Goal: Task Accomplishment & Management: Manage account settings

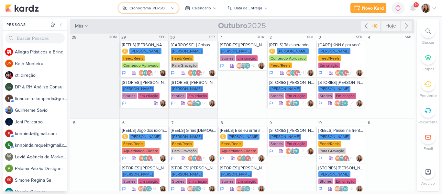
click at [162, 9] on div "Cronograma [PERSON_NAME]" at bounding box center [149, 8] width 39 height 6
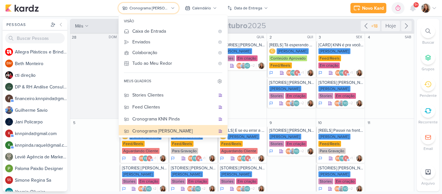
scroll to position [84, 0]
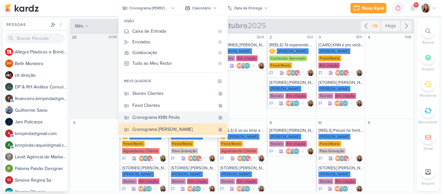
click at [168, 113] on button "Cronograma KNN Pinda" at bounding box center [173, 117] width 109 height 12
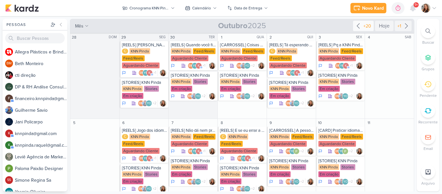
click at [362, 23] on div "+20" at bounding box center [367, 26] width 10 height 7
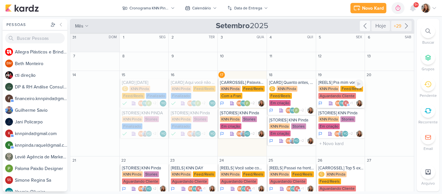
click at [333, 94] on div "Aguardando Cliente" at bounding box center [338, 96] width 38 height 6
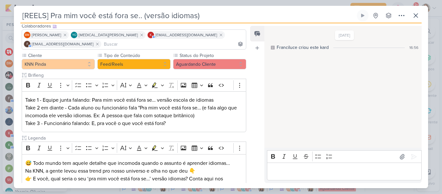
scroll to position [54, 0]
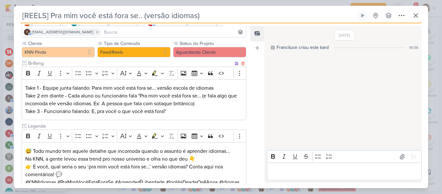
click at [160, 112] on p "Take 1 - Equipe junta falando: Para mim você está fora se… versão escola de idi…" at bounding box center [134, 99] width 218 height 31
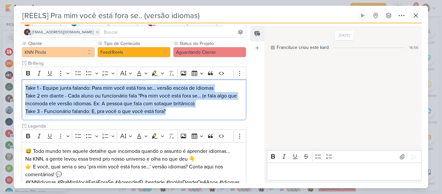
drag, startPoint x: 171, startPoint y: 112, endPoint x: 16, endPoint y: 58, distance: 164.3
click at [16, 58] on div "Cliente KNN Pinda Tipo de Conteúdo" at bounding box center [131, 120] width 235 height 161
copy p "Take 1 - Equipe junta falando: Para mim você está fora se… versão escola de idi…"
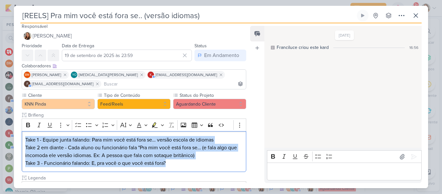
scroll to position [0, 0]
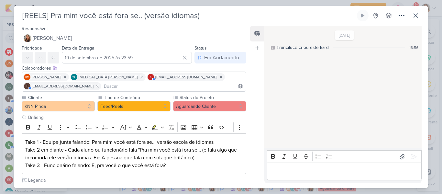
click at [125, 19] on input "[REELS] Pra mim você está fora se.. (versão idiomas)" at bounding box center [187, 16] width 335 height 12
click at [232, 16] on input "[REELS] Pra mim você está fora se.. (versão idiomas)" at bounding box center [187, 16] width 335 height 12
drag, startPoint x: 22, startPoint y: 15, endPoint x: 228, endPoint y: 12, distance: 206.0
click at [228, 12] on input "[REELS] Pra mim você está fora se.. (versão idiomas)" at bounding box center [187, 16] width 335 height 12
click at [415, 16] on icon at bounding box center [416, 16] width 8 height 8
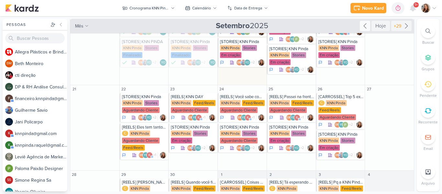
scroll to position [76, 0]
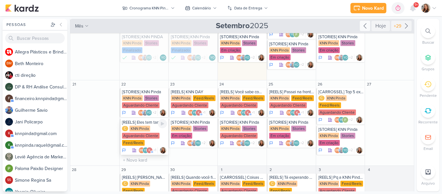
click at [140, 133] on div "Aguardando Cliente" at bounding box center [141, 136] width 38 height 6
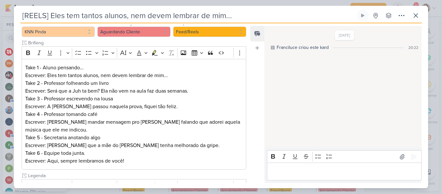
scroll to position [111, 0]
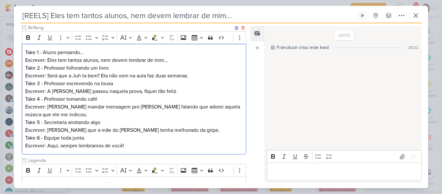
click at [139, 83] on p "Take 1 - Aluno pensando… Escrever: Eles tem tantos alunos, nem devem lembrar de…" at bounding box center [134, 99] width 218 height 101
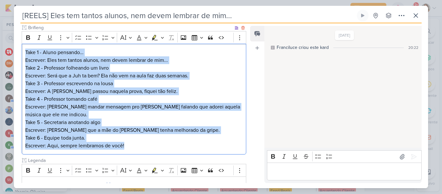
drag, startPoint x: 25, startPoint y: 51, endPoint x: 142, endPoint y: 150, distance: 153.0
click at [142, 150] on div "Take 1 - Aluno pensando… Escrever: Eles tem tantos alunos, nem devem lembrar de…" at bounding box center [134, 99] width 225 height 111
copy p "Take 1 - Aluno pensando… Escrever: Eles tem tantos alunos, nem devem lembrar de…"
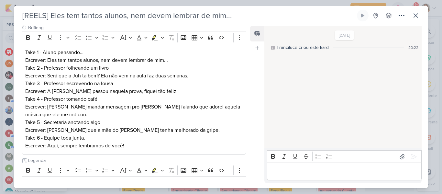
click at [224, 16] on input "[REELS] Eles tem tantos alunos, nem devem lembrar de mim..." at bounding box center [187, 16] width 335 height 12
click at [257, 17] on input "[REELS] Eles tem tantos alunos, nem devem lembrar de mim..." at bounding box center [187, 16] width 335 height 12
drag, startPoint x: 23, startPoint y: 13, endPoint x: 111, endPoint y: 16, distance: 87.5
click at [111, 16] on input "[REELS] Eles tem tantos alunos, nem devem lembrar de mim..." at bounding box center [187, 16] width 335 height 12
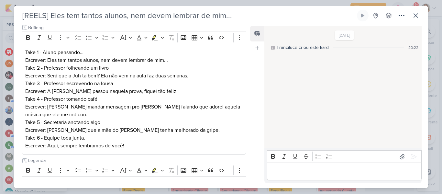
drag, startPoint x: 244, startPoint y: 18, endPoint x: 12, endPoint y: 27, distance: 232.3
click at [12, 27] on div "[REELS] Eles tem tantos alunos, nem devem lembrar de mim..." at bounding box center [221, 97] width 442 height 194
click at [413, 14] on icon at bounding box center [416, 16] width 8 height 8
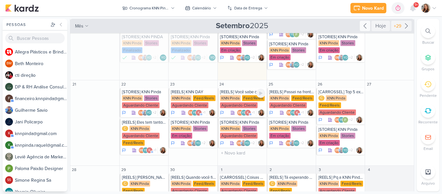
click at [232, 95] on div "KNN Pinda Feed/Reels Aguardando Cliente" at bounding box center [242, 102] width 45 height 14
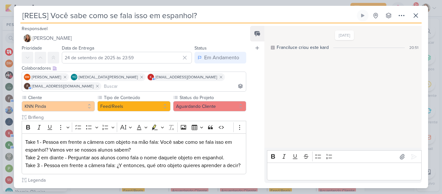
drag, startPoint x: 214, startPoint y: 17, endPoint x: 0, endPoint y: 18, distance: 214.0
click at [0, 18] on div "[REELS] Você sabe como se fala isso em espanhol?" at bounding box center [221, 97] width 442 height 194
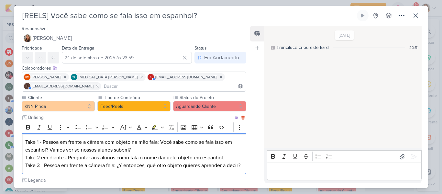
click at [167, 142] on p "Take 1 - Pessoa em frente a câmera com objeto na mão fala: Você sabe como se fa…" at bounding box center [134, 153] width 218 height 31
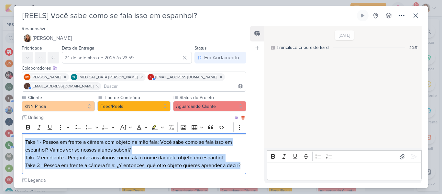
scroll to position [121, 0]
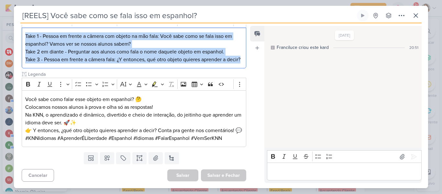
drag, startPoint x: 25, startPoint y: 141, endPoint x: 62, endPoint y: 189, distance: 60.7
click at [62, 189] on div "[REELS] Você sabe como se fala isso em espanhol?" at bounding box center [221, 97] width 442 height 194
copy p "Take 1 - Pessoa em frente a câmera com objeto na mão fala: Você sabe como se fa…"
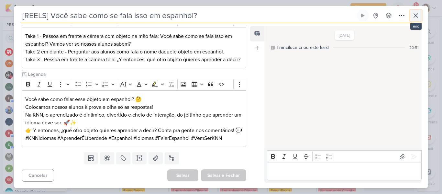
click at [414, 14] on icon at bounding box center [416, 16] width 4 height 4
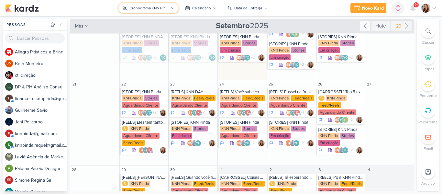
click at [166, 6] on div "Cronograma KNN Pinda" at bounding box center [149, 8] width 39 height 6
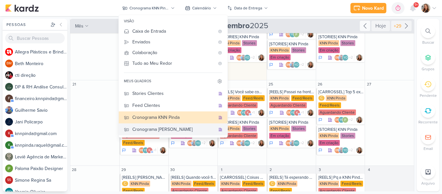
click at [163, 127] on div "Cronograma [PERSON_NAME]" at bounding box center [173, 129] width 83 height 7
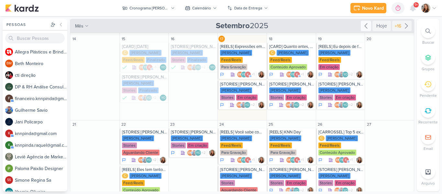
scroll to position [28, 0]
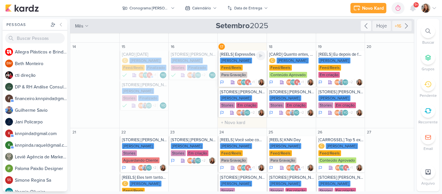
click at [252, 66] on div "[PERSON_NAME] Feed/Reels Para Gravação" at bounding box center [242, 68] width 45 height 21
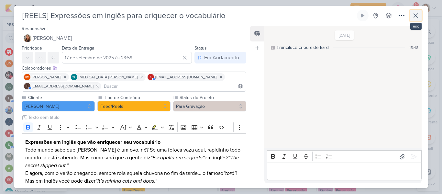
click at [422, 15] on button at bounding box center [416, 16] width 12 height 12
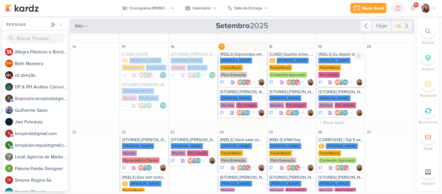
click at [341, 59] on div "[PERSON_NAME] Feed/Reels Em criação" at bounding box center [341, 68] width 45 height 21
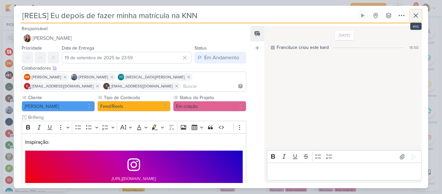
click at [417, 20] on button at bounding box center [416, 16] width 12 height 12
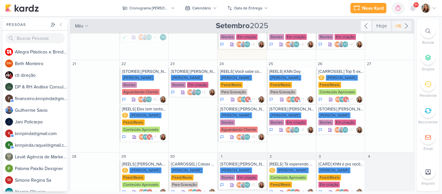
scroll to position [97, 0]
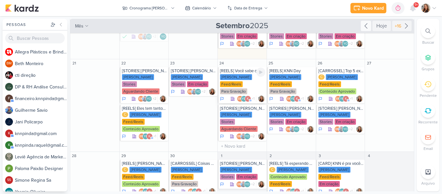
click at [243, 81] on div "[PERSON_NAME] Feed/Reels Para Gravação" at bounding box center [242, 84] width 45 height 21
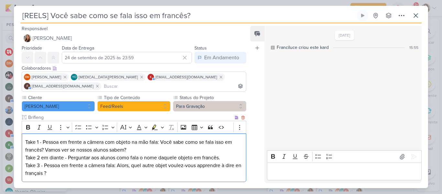
click at [34, 146] on p "Take 1 - Pessoa em frente a câmera com objeto na mão fala: Você sabe como se fa…" at bounding box center [134, 157] width 218 height 39
click at [135, 155] on p "Take 1 - Pessoa em frente a câmera com objeto na mão fala: Você sabe como se fa…" at bounding box center [134, 157] width 218 height 39
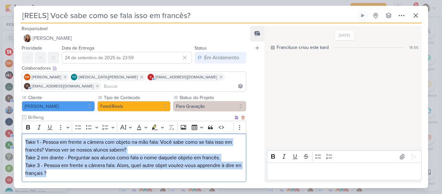
drag, startPoint x: 71, startPoint y: 177, endPoint x: 22, endPoint y: 143, distance: 58.8
click at [22, 143] on div "Take 1 - Pessoa em frente a câmera com objeto na mão fala: Você sabe como se fa…" at bounding box center [134, 157] width 225 height 49
copy p "Take 1 - Pessoa em frente a câmera com objeto na mão fala: Você sabe como se fa…"
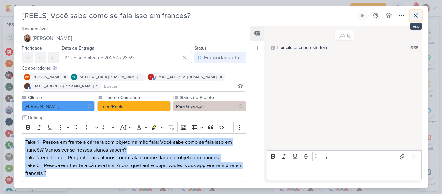
click at [413, 14] on icon at bounding box center [416, 16] width 8 height 8
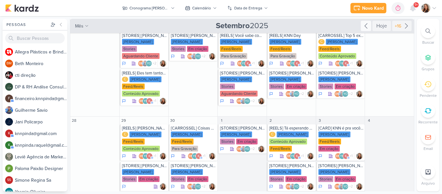
scroll to position [136, 0]
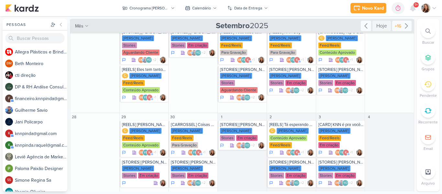
click at [403, 23] on icon at bounding box center [407, 26] width 8 height 8
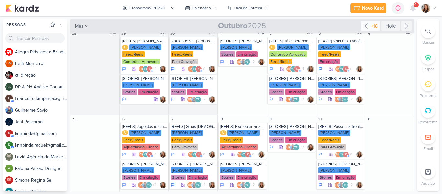
scroll to position [0, 0]
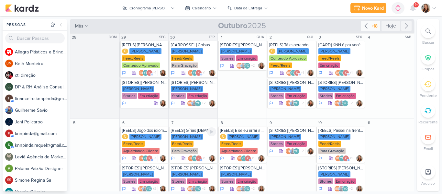
click at [187, 131] on div "[REELS] Gírias [DEMOGRAPHIC_DATA] para você arrasar!" at bounding box center [193, 130] width 45 height 5
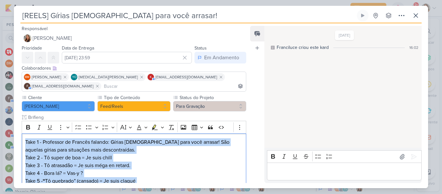
scroll to position [199, 0]
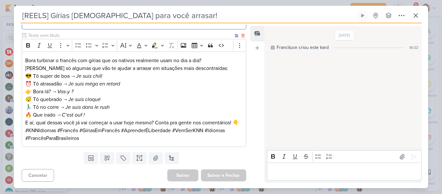
drag, startPoint x: 25, startPoint y: 141, endPoint x: 157, endPoint y: 59, distance: 154.7
click at [157, 59] on div "Cliente KNN Moreira Tipo de Conteúdo" at bounding box center [134, 25] width 225 height 244
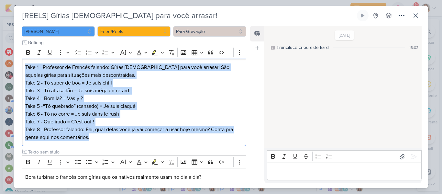
scroll to position [81, 0]
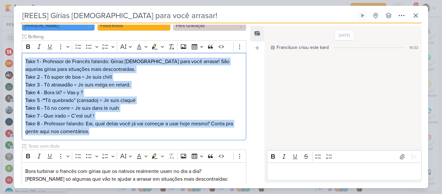
copy div "Take 1 - Professor de Francês falando: Gírias [DEMOGRAPHIC_DATA] para você arra…"
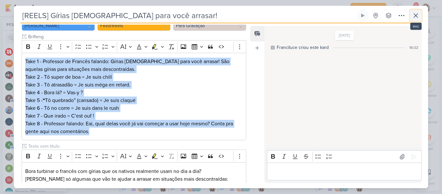
click at [414, 20] on button at bounding box center [416, 16] width 12 height 12
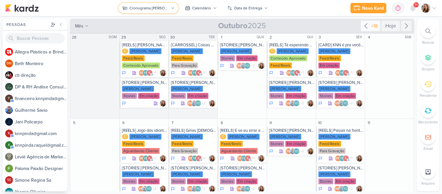
click at [174, 9] on icon at bounding box center [173, 8] width 4 height 4
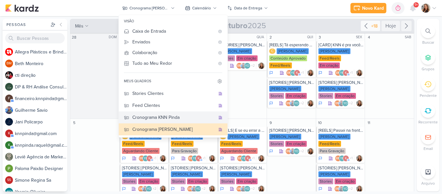
click at [154, 116] on div "Cronograma KNN Pinda" at bounding box center [173, 117] width 83 height 7
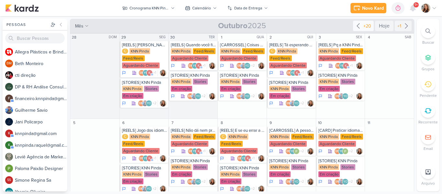
click at [357, 26] on icon at bounding box center [359, 26] width 8 height 8
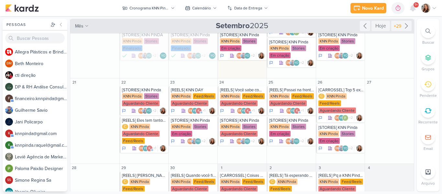
scroll to position [90, 0]
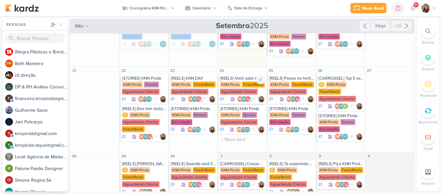
click at [249, 89] on div "Aguardando Cliente" at bounding box center [239, 92] width 38 height 6
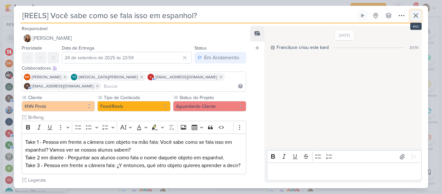
click at [420, 17] on button at bounding box center [416, 16] width 12 height 12
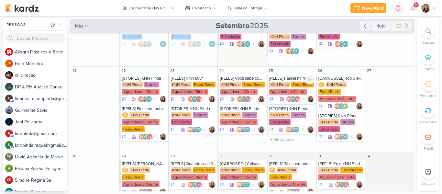
click at [289, 76] on div "[REELS] Passei na frente e nunca entrei" at bounding box center [291, 78] width 45 height 5
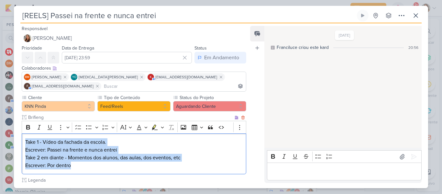
drag, startPoint x: 82, startPoint y: 167, endPoint x: 21, endPoint y: 143, distance: 64.7
click at [21, 143] on div "Cliente KNN Pinda Tipo de Conteúdo" at bounding box center [131, 182] width 235 height 177
copy p "Take 1 - Vídeo da fachada da escola. Escrever: Passei na frente e nunca entrei …"
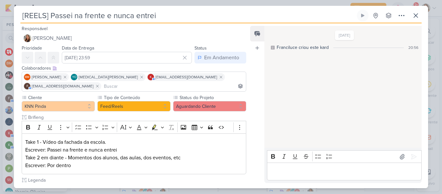
drag, startPoint x: 172, startPoint y: 17, endPoint x: 8, endPoint y: 14, distance: 164.2
click at [8, 14] on div "[REELS] Passei na frente e nunca entrei Criado por mim" at bounding box center [221, 97] width 442 height 194
click at [410, 17] on div "[REELS] Passei na frente e nunca entrei Criado por mim nenhum grupo disponível" at bounding box center [221, 17] width 402 height 14
click at [415, 17] on icon at bounding box center [416, 16] width 8 height 8
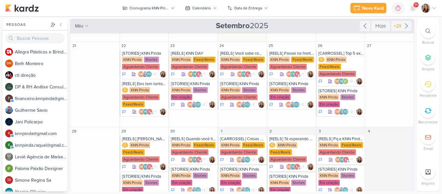
scroll to position [129, 0]
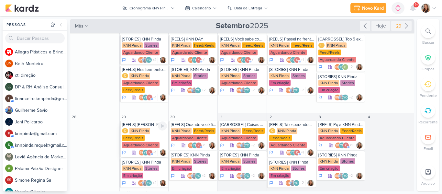
click at [150, 128] on div "KNN Pinda" at bounding box center [140, 131] width 21 height 6
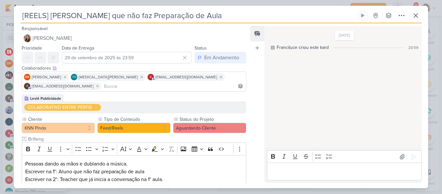
drag, startPoint x: 199, startPoint y: 18, endPoint x: 7, endPoint y: 8, distance: 191.9
click at [7, 8] on div "[REELS] [PERSON_NAME] que não faz Preparação de Aula" at bounding box center [221, 97] width 442 height 194
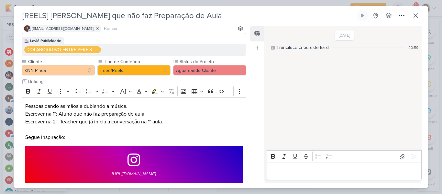
scroll to position [82, 0]
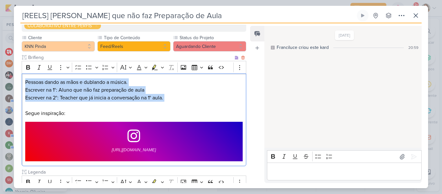
drag, startPoint x: 25, startPoint y: 81, endPoint x: 185, endPoint y: 102, distance: 161.1
click at [185, 102] on p "Pessoas dando as mãos e dublando a música. Escrever na 1°: Aluno que não faz pr…" at bounding box center [134, 97] width 218 height 39
copy p "Pessoas dando as mãos e dublando a música. Escrever na 1°: Aluno que não faz pr…"
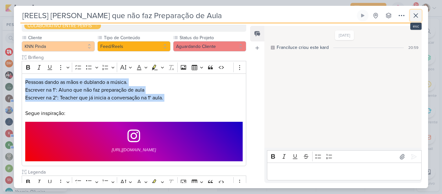
click at [416, 16] on icon at bounding box center [416, 16] width 4 height 4
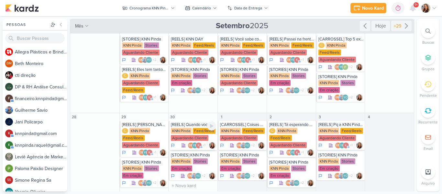
click at [182, 135] on div "Aguardando Cliente" at bounding box center [190, 138] width 38 height 6
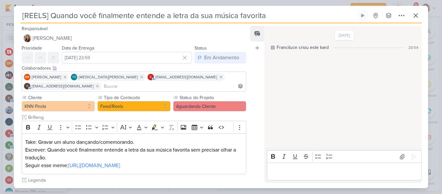
click at [280, 17] on input "[REELS] Quando você finalmente entende a letra da sua música favorita" at bounding box center [187, 16] width 335 height 12
drag, startPoint x: 285, startPoint y: 18, endPoint x: 0, endPoint y: 17, distance: 284.9
click at [0, 17] on div "[REELS] Quando você finalmente entende a letra da sua música favorita" at bounding box center [221, 97] width 442 height 194
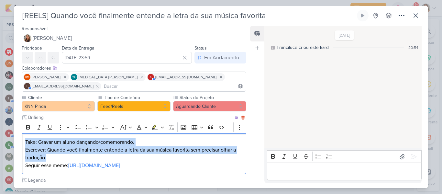
drag, startPoint x: 26, startPoint y: 141, endPoint x: 63, endPoint y: 158, distance: 41.6
click at [63, 158] on div "Take: Gravar um aluno dançando/comemorando. Escrever: Quando você finalmente en…" at bounding box center [134, 153] width 225 height 41
copy div "Take: Gravar um aluno dançando/comemorando. Escrever: Quando você finalmente en…"
click at [414, 20] on button at bounding box center [416, 16] width 12 height 12
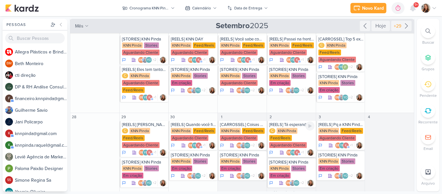
click at [283, 121] on div "[REELS] Tá esperando a caixa bater em mim né?! C KNN Pinda Feed/Reels Aguardand…" at bounding box center [291, 139] width 49 height 36
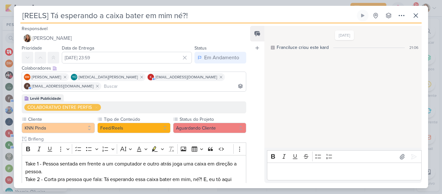
drag, startPoint x: 203, startPoint y: 17, endPoint x: 9, endPoint y: 12, distance: 194.3
click at [9, 12] on div "[REELS] Tá esperando a caixa bater em mim né?!" at bounding box center [221, 97] width 442 height 194
paste input "Take: Gravar um aluno dançando/comemorando. Escrever: Quando você finalmente en…"
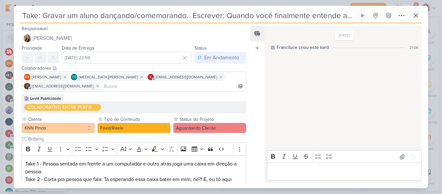
scroll to position [0, 191]
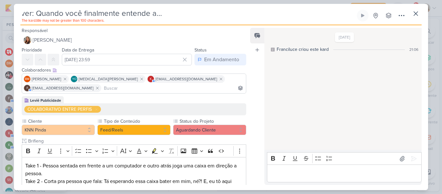
type input "[REELS] Tá esperando a caixa bater em mim né?!"
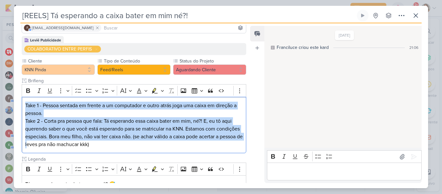
scroll to position [159, 0]
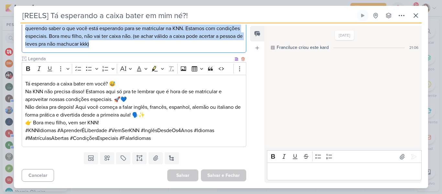
drag, startPoint x: 25, startPoint y: 164, endPoint x: 182, endPoint y: 81, distance: 177.4
click at [182, 81] on div "Cliente KNN Pinda Tipo de Conteúdo" at bounding box center [134, 52] width 225 height 190
copy p "Take 1 - Pessoa sentada em frente a um computador e outro atrás joga uma caixa …"
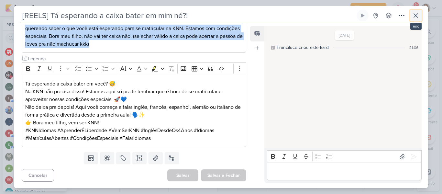
click at [412, 18] on button at bounding box center [416, 16] width 12 height 12
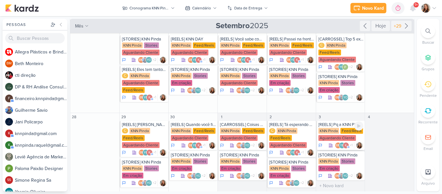
click at [345, 122] on div "[REELS] Pq a KNN Pinda é a melhor!" at bounding box center [341, 124] width 45 height 5
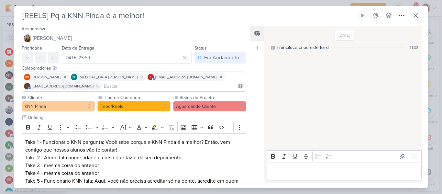
drag, startPoint x: 175, startPoint y: 16, endPoint x: 10, endPoint y: -1, distance: 165.6
click at [10, 0] on html "1.99.0 [GEOGRAPHIC_DATA] Ctrl + k 0h0m Sessão desligada... Hoje 0h0m Semana 0h0…" at bounding box center [221, 97] width 442 height 194
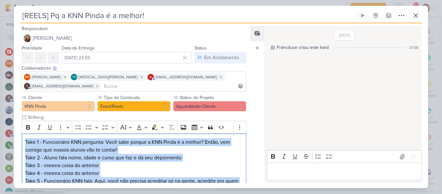
scroll to position [153, 0]
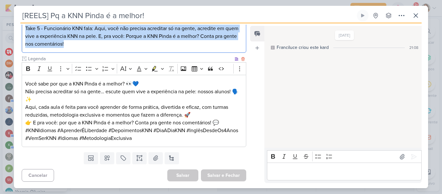
drag, startPoint x: 25, startPoint y: 142, endPoint x: 176, endPoint y: 75, distance: 165.3
click at [176, 75] on div "Cliente KNN Pinda Tipo de Conteúdo" at bounding box center [134, 44] width 225 height 205
copy div "Take 1 - Funcionário KNN pergunta: Você sabe porque a KNN Pinda é a melhor? Ent…"
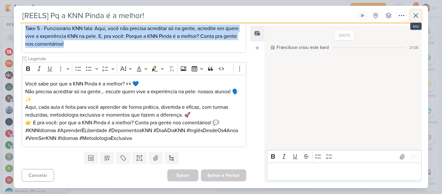
click at [412, 16] on button at bounding box center [416, 16] width 12 height 12
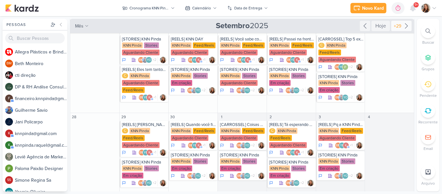
click at [398, 25] on div "+29" at bounding box center [398, 26] width 10 height 7
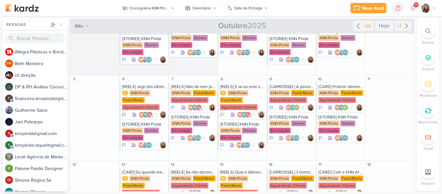
scroll to position [52, 0]
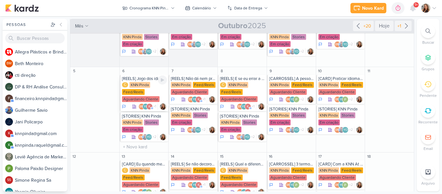
click at [151, 89] on div "C KNN Pinda Feed/Reels Aguardando Cliente" at bounding box center [144, 92] width 45 height 21
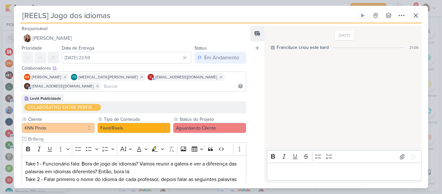
drag, startPoint x: 141, startPoint y: 17, endPoint x: 15, endPoint y: 15, distance: 125.7
click at [15, 15] on div "[REELS] Jogo dos idiomas Criado por mim nenhum grupo disponível" at bounding box center [221, 99] width 414 height 178
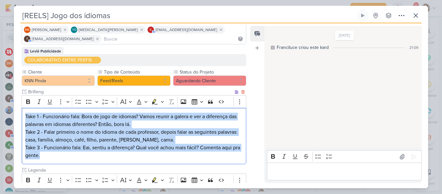
scroll to position [159, 0]
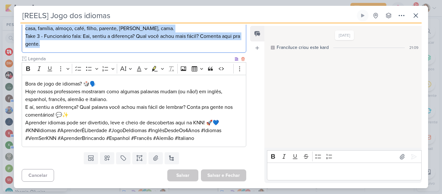
drag, startPoint x: 25, startPoint y: 164, endPoint x: 139, endPoint y: 95, distance: 133.2
click at [139, 95] on div "Cliente KNN Pinda Tipo de Conteúdo" at bounding box center [134, 52] width 225 height 190
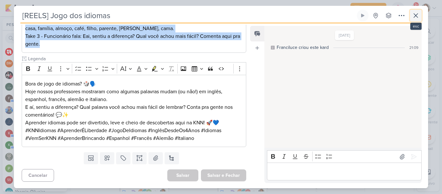
click at [417, 15] on icon at bounding box center [416, 16] width 8 height 8
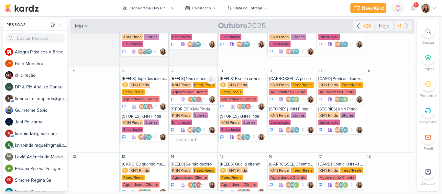
click at [194, 83] on div "Feed/Reels" at bounding box center [204, 85] width 23 height 6
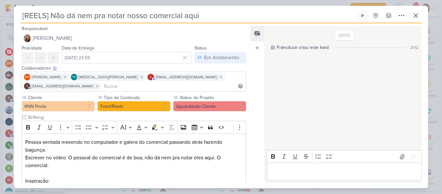
drag, startPoint x: 209, startPoint y: 18, endPoint x: 28, endPoint y: 11, distance: 181.8
click at [28, 11] on input "[REELS] Não dá nem pra notar nosso comercial aqui" at bounding box center [187, 16] width 335 height 12
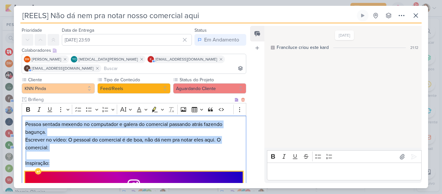
scroll to position [24, 0]
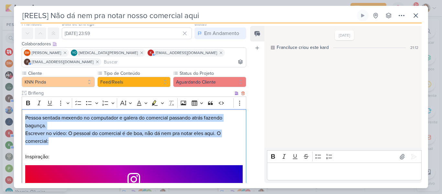
drag, startPoint x: 26, startPoint y: 141, endPoint x: 55, endPoint y: 141, distance: 29.5
click at [55, 141] on div "Pessoa sentada mexendo no computador e galera do comercial passando atrás fazen…" at bounding box center [134, 159] width 225 height 101
click at [52, 132] on p "Escrever no vídeo: O pessoal do comercial é de boa, não dá nem pra notar eles a…" at bounding box center [134, 138] width 218 height 16
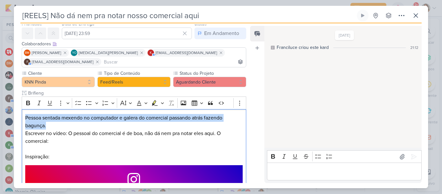
drag, startPoint x: 56, startPoint y: 127, endPoint x: 21, endPoint y: 114, distance: 37.1
click at [21, 114] on div "Cliente KNN Pinda Tipo de Conteúdo" at bounding box center [131, 180] width 235 height 221
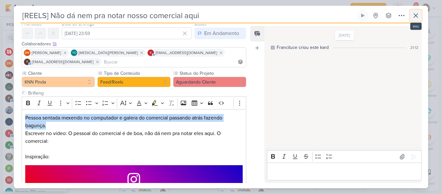
click at [418, 15] on icon at bounding box center [416, 16] width 8 height 8
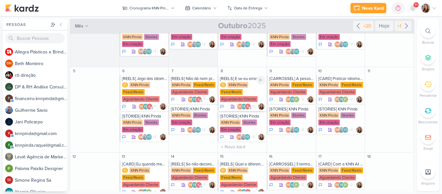
click at [246, 86] on div "KNN Pinda" at bounding box center [238, 85] width 21 height 6
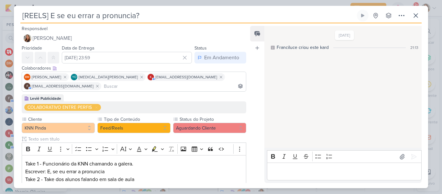
drag, startPoint x: 164, startPoint y: 19, endPoint x: 14, endPoint y: 17, distance: 149.3
click at [14, 17] on div "[REELS] E se eu errar a pronuncia? Criado por mim nenhum grupo disponível" at bounding box center [221, 99] width 414 height 178
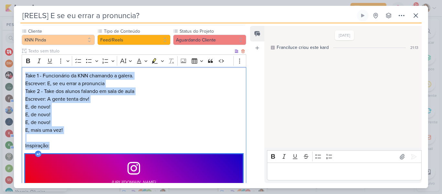
scroll to position [96, 0]
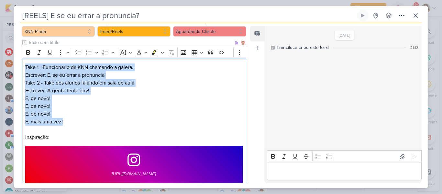
drag, startPoint x: 25, startPoint y: 164, endPoint x: 130, endPoint y: 124, distance: 113.1
click at [130, 124] on div "Take 1 - Funcionário da KNN chamando a galera. Escrever: E, se eu errar a pronu…" at bounding box center [134, 125] width 225 height 132
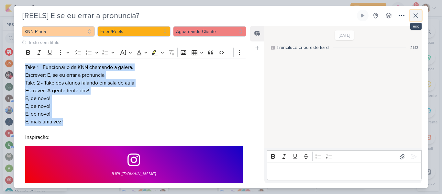
click at [420, 14] on button at bounding box center [416, 16] width 12 height 12
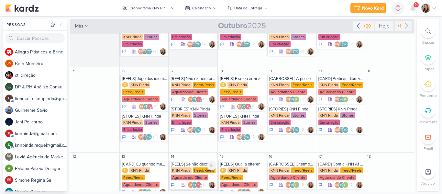
click at [193, 169] on div "Feed/Reels" at bounding box center [204, 170] width 23 height 6
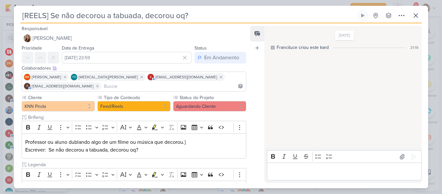
drag, startPoint x: 202, startPoint y: 18, endPoint x: 17, endPoint y: 11, distance: 185.7
click at [17, 11] on div "[REELS] Se não decorou a tabuada, decorou oq? Criado por mim nenhum grupo dispo…" at bounding box center [221, 99] width 414 height 178
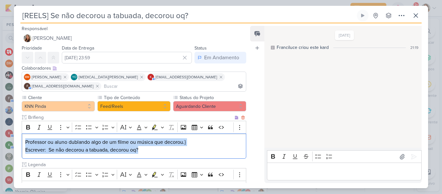
drag, startPoint x: 25, startPoint y: 140, endPoint x: 161, endPoint y: 152, distance: 136.5
click at [161, 152] on div "Professor ou aluno dublando algo de um filme ou música que decorou.} Escrever: …" at bounding box center [134, 146] width 225 height 26
click at [198, 141] on p "Professor ou aluno dublando algo de um filme ou música que decorou.} Escrever: …" at bounding box center [134, 146] width 218 height 16
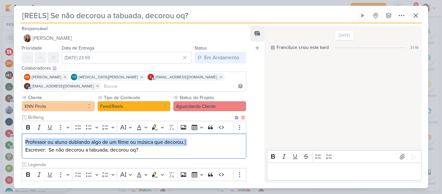
drag, startPoint x: 198, startPoint y: 141, endPoint x: 22, endPoint y: 136, distance: 175.9
click at [22, 136] on div "Professor ou aluno dublando algo de um filme ou música que decorou.} Escrever: …" at bounding box center [134, 146] width 225 height 26
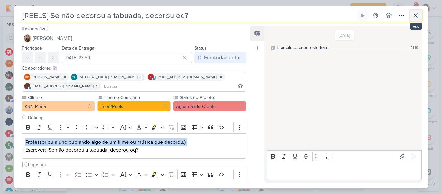
click at [414, 17] on icon at bounding box center [416, 16] width 4 height 4
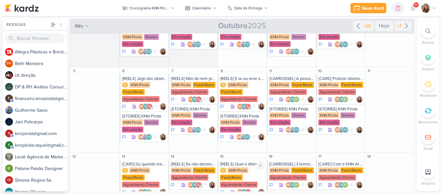
click at [239, 168] on div "KNN Pinda" at bounding box center [238, 170] width 21 height 6
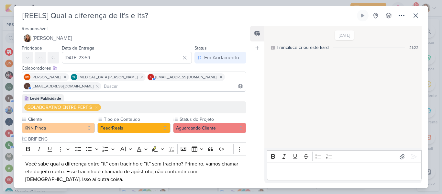
drag, startPoint x: 179, startPoint y: 14, endPoint x: 0, endPoint y: 10, distance: 179.1
click at [0, 10] on div "[REELS] Qual a diferença de It's e Its? Criado por mim" at bounding box center [221, 97] width 442 height 194
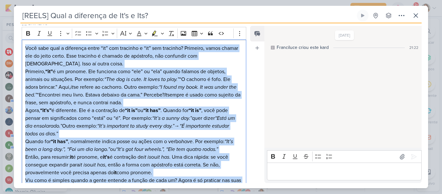
scroll to position [159, 0]
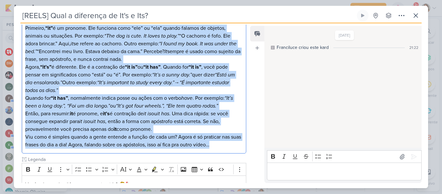
drag, startPoint x: 24, startPoint y: 163, endPoint x: 234, endPoint y: 146, distance: 211.1
click at [234, 146] on div "Você sabe qual a diferença entre “it” com tracinho e “it” sem tracinho? Primeir…" at bounding box center [134, 75] width 225 height 158
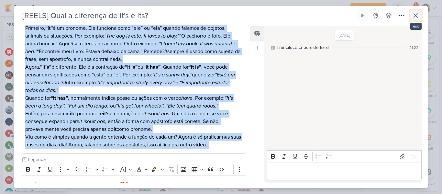
click at [415, 17] on icon at bounding box center [416, 16] width 4 height 4
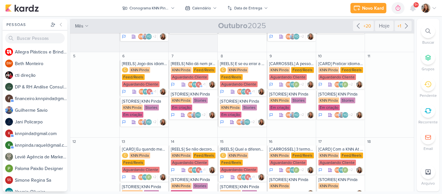
scroll to position [0, 0]
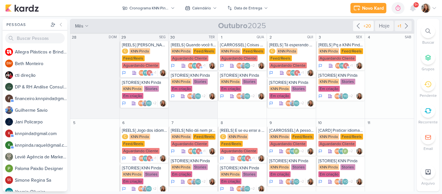
click at [358, 27] on icon at bounding box center [359, 26] width 8 height 8
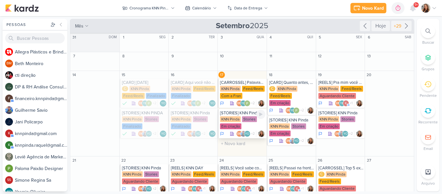
click at [245, 121] on div "Stories" at bounding box center [249, 119] width 15 height 6
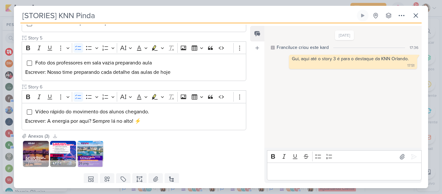
scroll to position [328, 0]
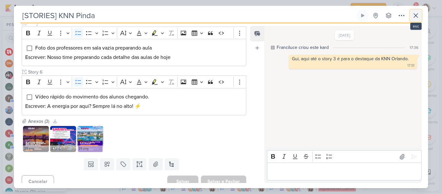
click at [413, 15] on icon at bounding box center [416, 16] width 8 height 8
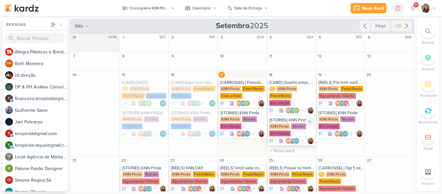
click at [288, 130] on div "Em criação" at bounding box center [279, 133] width 21 height 6
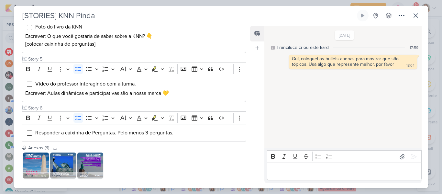
scroll to position [342, 0]
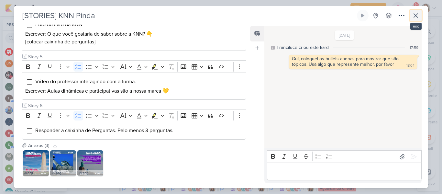
click at [415, 19] on button at bounding box center [416, 16] width 12 height 12
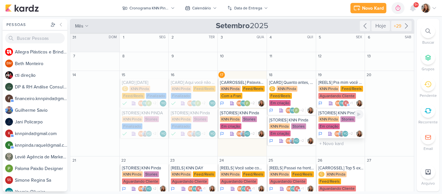
click at [327, 118] on div "KNN Pinda" at bounding box center [329, 119] width 21 height 6
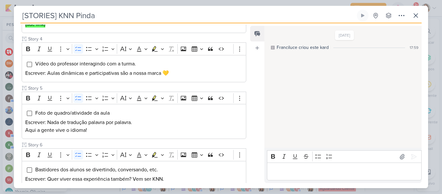
scroll to position [285, 0]
click at [416, 18] on icon at bounding box center [416, 16] width 8 height 8
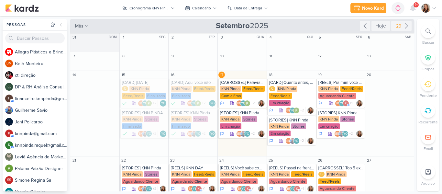
drag, startPoint x: 415, startPoint y: 67, endPoint x: 415, endPoint y: 88, distance: 21.1
click at [415, 88] on div "Pessoas [GEOGRAPHIC_DATA] A l l e g r a P l á s t i c o s e B r i n d e s P e r…" at bounding box center [221, 105] width 442 height 173
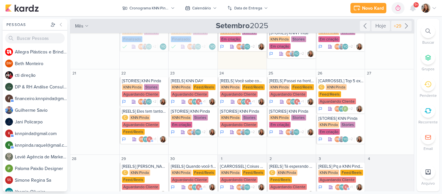
scroll to position [88, 0]
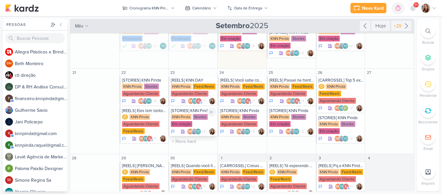
click at [195, 114] on div "Stories" at bounding box center [200, 117] width 15 height 6
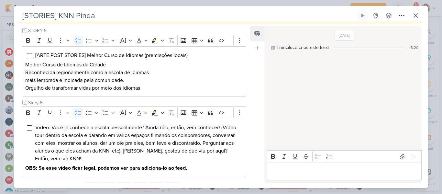
scroll to position [406, 0]
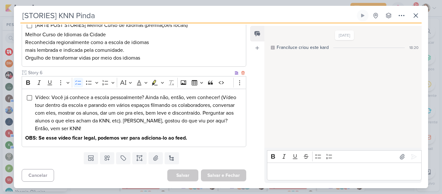
click at [82, 135] on strong "OBS: Se esse vídeo ficar legal, podemos ver para adiciona-lo ao feed." at bounding box center [106, 138] width 162 height 6
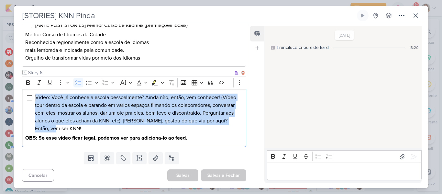
drag, startPoint x: 35, startPoint y: 96, endPoint x: 53, endPoint y: 129, distance: 37.9
click at [53, 129] on li "Vídeo: Você já conhece a escola pessoalmente? Ainda não, então, vem conhecer! (…" at bounding box center [139, 113] width 208 height 39
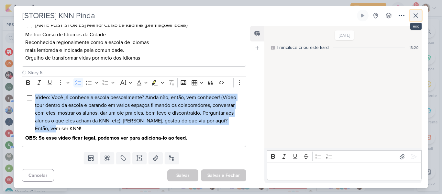
click at [414, 16] on icon at bounding box center [416, 16] width 8 height 8
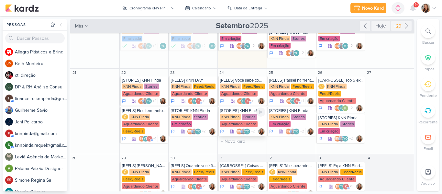
click at [238, 114] on div "KNN Pinda Stories Aguardando Cliente" at bounding box center [242, 121] width 45 height 14
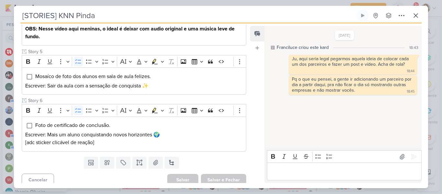
scroll to position [271, 0]
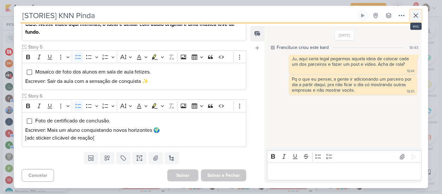
click at [413, 12] on icon at bounding box center [416, 16] width 8 height 8
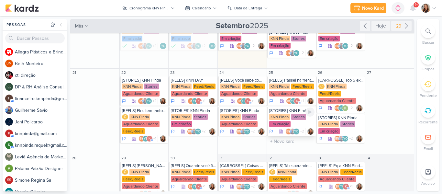
click at [278, 121] on div "Em criação" at bounding box center [279, 124] width 21 height 6
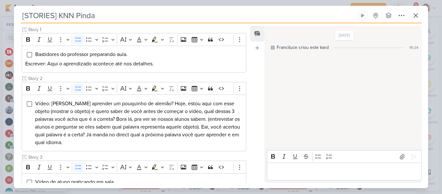
scroll to position [107, 0]
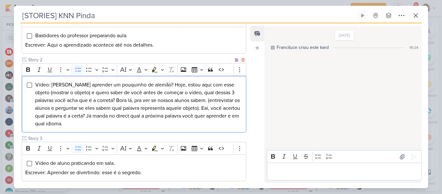
click at [108, 122] on li "Vídeo: [PERSON_NAME] aprender um pouquinho de alemão? Hoje, estou aqui com esse…" at bounding box center [139, 104] width 208 height 47
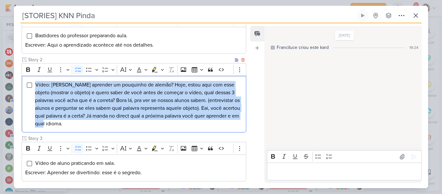
drag, startPoint x: 116, startPoint y: 124, endPoint x: 35, endPoint y: 85, distance: 90.5
click at [35, 85] on li "Vídeo: [PERSON_NAME] aprender um pouquinho de alemão? Hoje, estou aqui com esse…" at bounding box center [139, 104] width 208 height 47
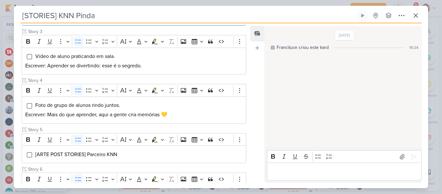
scroll to position [258, 0]
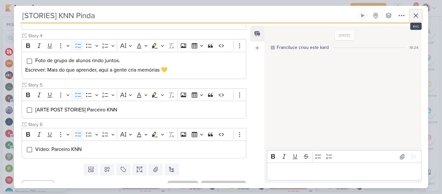
click at [416, 12] on icon at bounding box center [416, 16] width 8 height 8
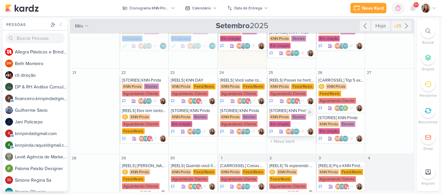
click at [281, 114] on div "KNN Pinda Stories Em criação" at bounding box center [291, 121] width 45 height 14
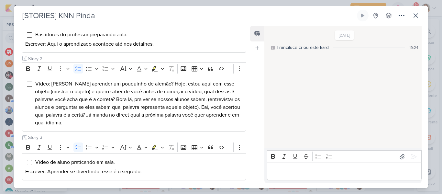
scroll to position [108, 0]
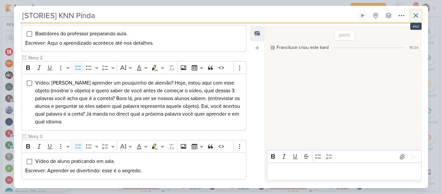
click at [413, 14] on icon at bounding box center [416, 16] width 8 height 8
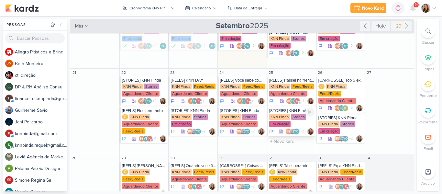
click at [302, 114] on div "Stories" at bounding box center [298, 117] width 15 height 6
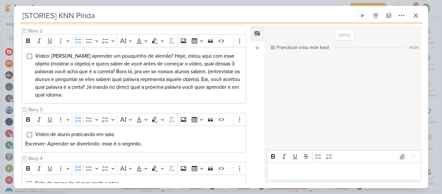
scroll to position [138, 0]
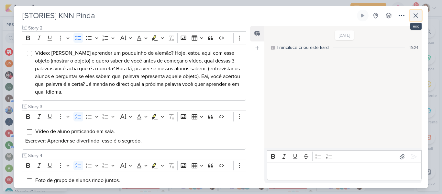
click at [421, 14] on button at bounding box center [416, 16] width 12 height 12
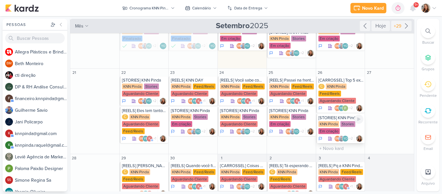
click at [332, 121] on div "KNN Pinda" at bounding box center [329, 124] width 21 height 6
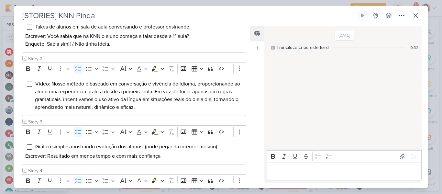
scroll to position [119, 0]
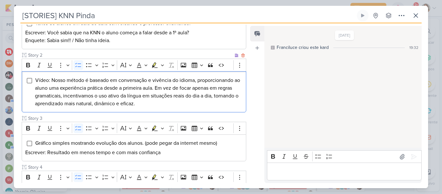
click at [182, 105] on li "Vídeo: Nosso método é baseado em conversação e vivência do idioma, proporcionan…" at bounding box center [139, 91] width 208 height 31
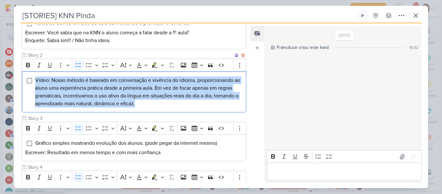
drag, startPoint x: 187, startPoint y: 105, endPoint x: 25, endPoint y: 74, distance: 165.1
click at [25, 74] on div "Vídeo: Nosso método é baseado em conversação e vivência do idioma, proporcionan…" at bounding box center [134, 91] width 225 height 41
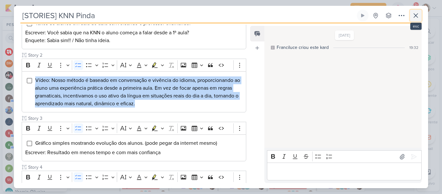
click at [419, 19] on button at bounding box center [416, 16] width 12 height 12
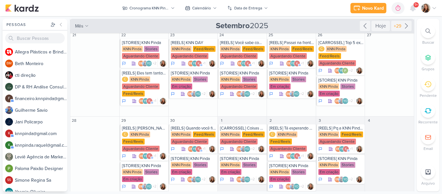
scroll to position [129, 0]
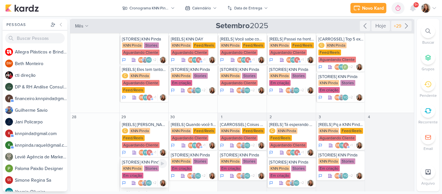
click at [146, 165] on div "KNN Pinda Stories Em criação" at bounding box center [144, 172] width 45 height 14
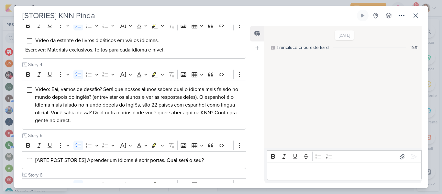
scroll to position [204, 0]
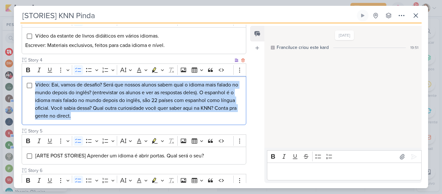
drag, startPoint x: 114, startPoint y: 119, endPoint x: 33, endPoint y: 86, distance: 87.0
click at [33, 86] on div "Vídeo: Eai, vamos de desafio? Será que nossos alunos sabem qual o idioma mais f…" at bounding box center [134, 100] width 225 height 49
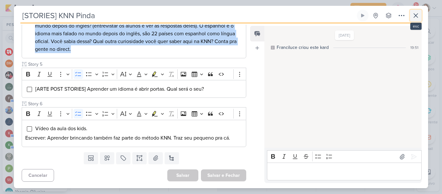
click at [417, 20] on button at bounding box center [416, 16] width 12 height 12
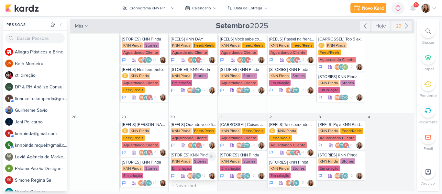
click at [181, 158] on div "KNN Pinda" at bounding box center [181, 161] width 21 height 6
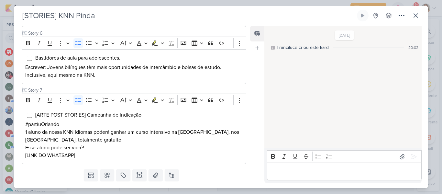
scroll to position [334, 0]
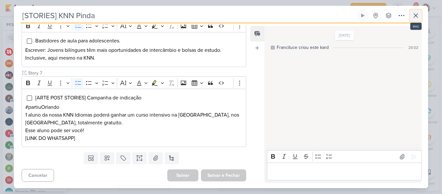
click at [416, 20] on button at bounding box center [416, 16] width 12 height 12
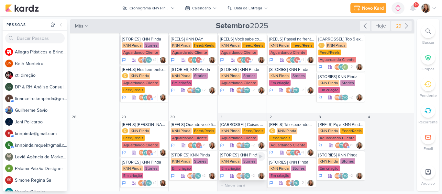
click at [245, 162] on div "KNN Pinda Stories Em criação" at bounding box center [242, 165] width 45 height 14
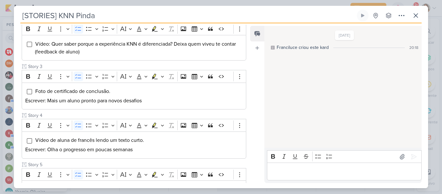
scroll to position [150, 0]
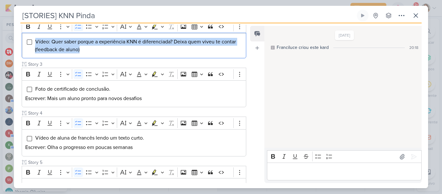
drag, startPoint x: 94, startPoint y: 51, endPoint x: 35, endPoint y: 39, distance: 60.9
click at [35, 39] on li "Vídeo: Quer saber porque a experiência KNN é diferenciada? Deixa quem viveu te …" at bounding box center [139, 46] width 208 height 16
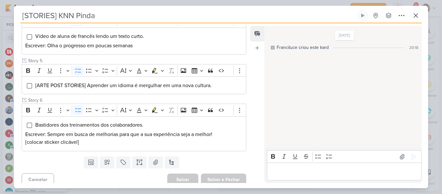
scroll to position [255, 0]
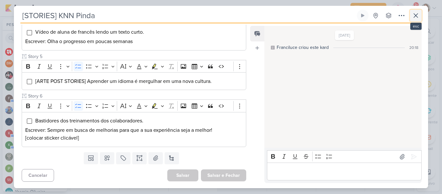
click at [414, 17] on icon at bounding box center [416, 16] width 4 height 4
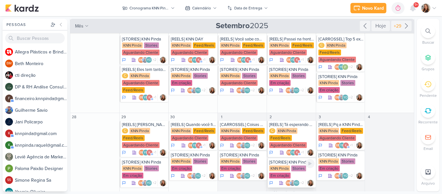
click at [288, 160] on div "[STORIES] KNN Pinda" at bounding box center [291, 162] width 45 height 5
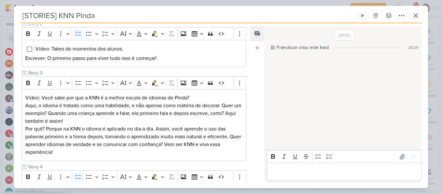
scroll to position [150, 0]
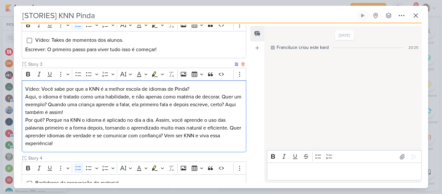
click at [67, 126] on p "Por quê? Porque na KNN o idioma é aplicado no dia a dia. Assim, você aprende o …" at bounding box center [134, 131] width 218 height 31
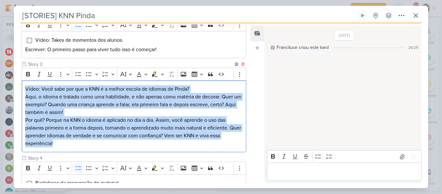
drag, startPoint x: 62, startPoint y: 147, endPoint x: 22, endPoint y: 91, distance: 68.4
click at [22, 91] on div "Vídeo: Você sabe por que a KNN é a melhor escola de idiomas de Pinda? Aqui, o i…" at bounding box center [134, 116] width 225 height 72
click at [82, 100] on p "Vídeo: Você sabe por que a KNN é a melhor escola de idiomas de Pinda? Aqui, o i…" at bounding box center [134, 100] width 218 height 31
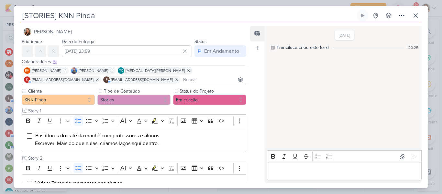
scroll to position [0, 0]
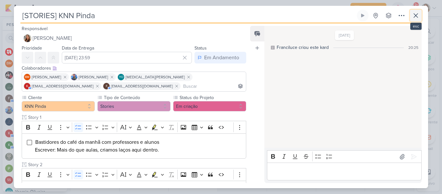
click at [415, 12] on icon at bounding box center [416, 16] width 8 height 8
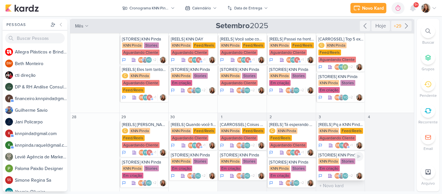
click at [332, 158] on div "KNN Pinda Stories Em criação" at bounding box center [341, 165] width 45 height 14
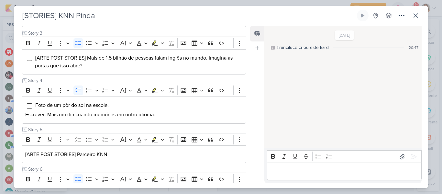
scroll to position [210, 0]
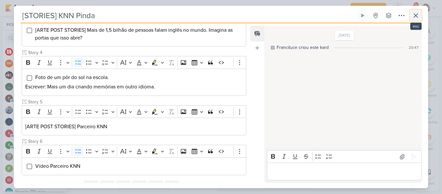
click at [418, 17] on icon at bounding box center [416, 16] width 4 height 4
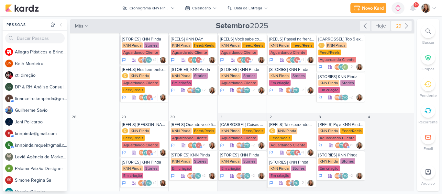
click at [405, 28] on icon at bounding box center [406, 26] width 3 height 5
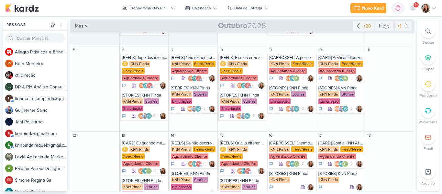
scroll to position [81, 0]
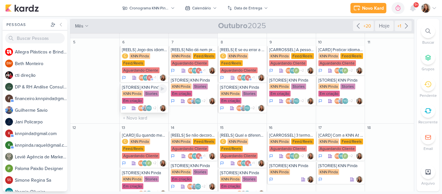
click at [135, 99] on div "Em criação" at bounding box center [132, 101] width 21 height 6
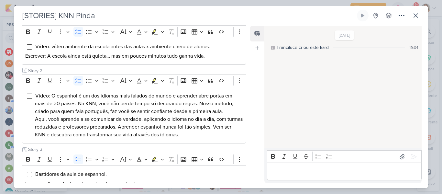
scroll to position [107, 0]
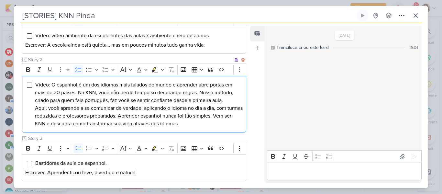
click at [138, 113] on span "Vídeo: O espanhol é um dos idiomas mais falados do mundo e aprender abre portas…" at bounding box center [139, 104] width 208 height 45
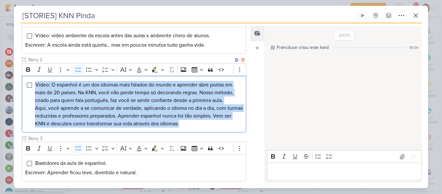
drag, startPoint x: 215, startPoint y: 127, endPoint x: 33, endPoint y: 84, distance: 186.4
click at [33, 84] on div "Vídeo: O espanhol é um dos idiomas mais falados do mundo e aprender abre portas…" at bounding box center [134, 104] width 225 height 57
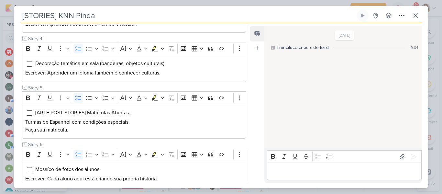
scroll to position [296, 0]
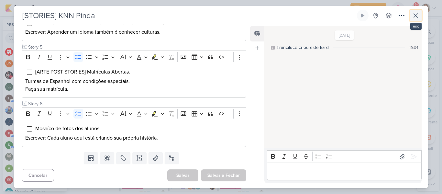
click at [412, 16] on button at bounding box center [416, 16] width 12 height 12
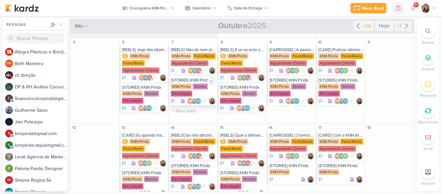
click at [187, 91] on div "Em criação" at bounding box center [181, 94] width 21 height 6
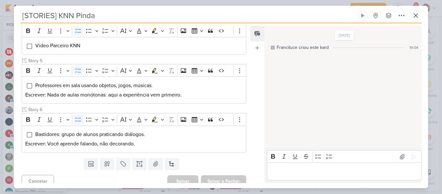
scroll to position [240, 0]
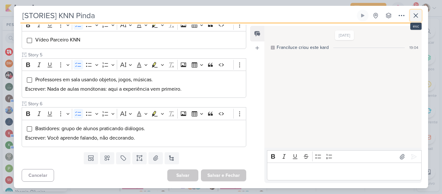
click at [417, 15] on icon at bounding box center [416, 16] width 4 height 4
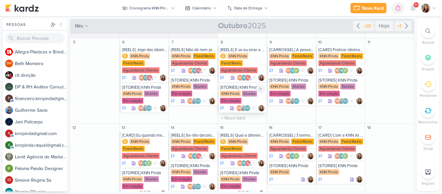
click at [252, 97] on div "KNN Pinda Stories Em criação" at bounding box center [242, 98] width 45 height 14
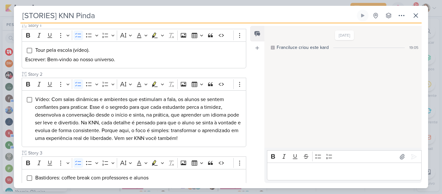
scroll to position [93, 0]
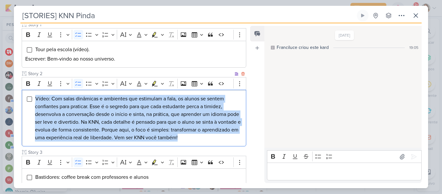
drag, startPoint x: 229, startPoint y: 140, endPoint x: 34, endPoint y: 98, distance: 199.2
click at [34, 98] on div "Vídeo: Com salas dinâmicas e ambientes que estimulam a fala, os alunos se sente…" at bounding box center [134, 118] width 225 height 57
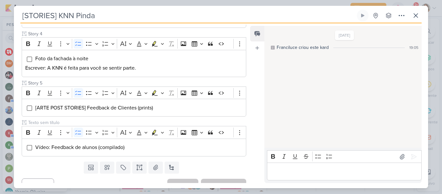
scroll to position [269, 0]
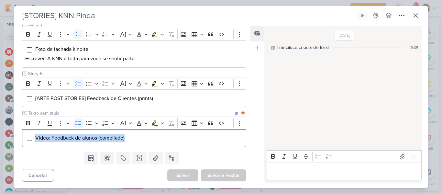
drag, startPoint x: 136, startPoint y: 141, endPoint x: 36, endPoint y: 138, distance: 100.1
click at [36, 138] on li "Vídeo: Feedback de alunos (compilado)" at bounding box center [139, 138] width 208 height 8
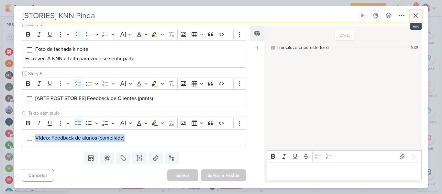
click at [419, 13] on icon at bounding box center [416, 16] width 8 height 8
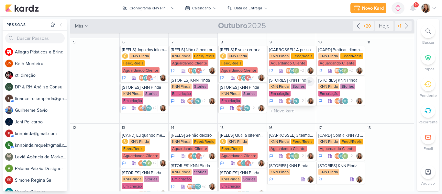
click at [282, 91] on div "Em criação" at bounding box center [279, 94] width 21 height 6
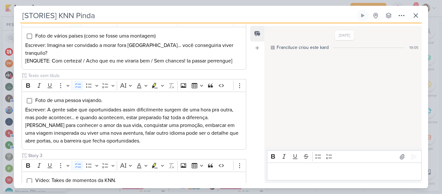
scroll to position [162, 0]
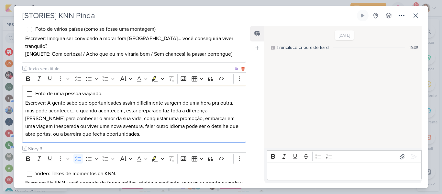
click at [114, 116] on p "Escrever: A gente sabe que oportunidades assim dificilmente surgem de uma hora …" at bounding box center [134, 118] width 218 height 39
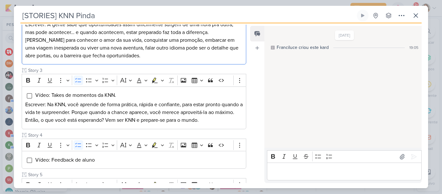
scroll to position [259, 0]
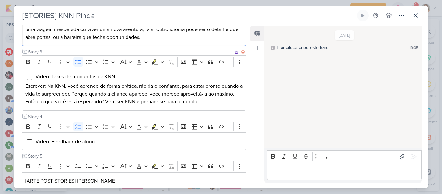
click at [119, 82] on p "Escrever: Na KNN, você aprende de forma prática, rápida e confiante, para estar…" at bounding box center [134, 93] width 218 height 23
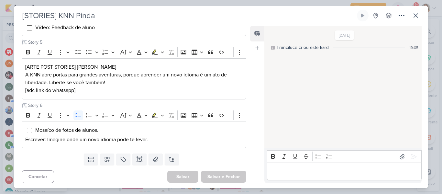
scroll to position [374, 0]
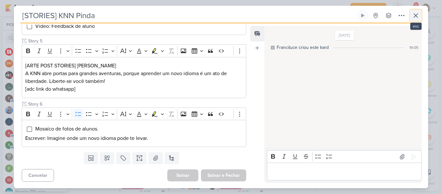
click at [418, 19] on icon at bounding box center [416, 16] width 8 height 8
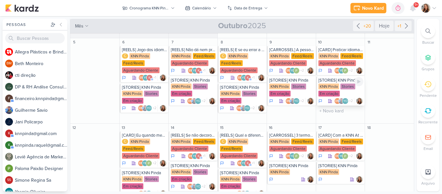
click at [340, 92] on div "KNN Pinda Stories Em criação" at bounding box center [341, 91] width 45 height 14
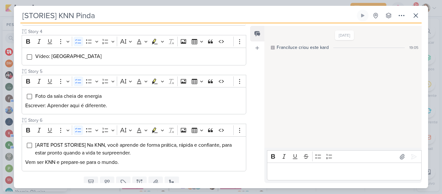
scroll to position [248, 0]
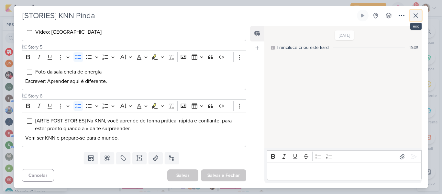
click at [417, 17] on icon at bounding box center [416, 16] width 4 height 4
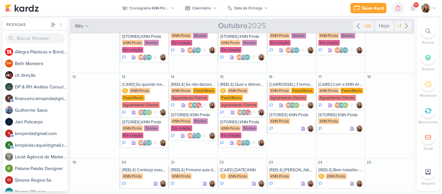
scroll to position [148, 0]
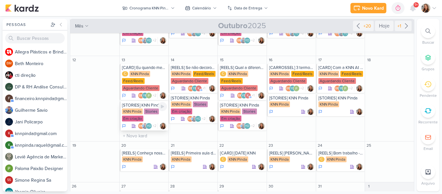
click at [146, 123] on div "YO" at bounding box center [149, 126] width 6 height 6
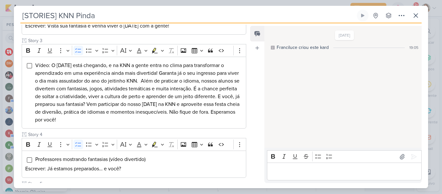
scroll to position [177, 0]
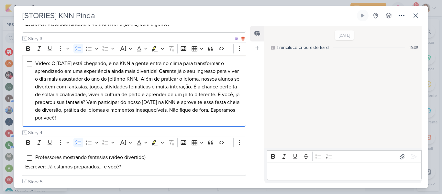
click at [154, 100] on span "Vídeo: O Halloween está chegando, e na KNN a gente entra no clima para transfor…" at bounding box center [137, 90] width 205 height 61
click at [131, 119] on li "Vídeo: O Halloween está chegando, e na KNN a gente entra no clima para transfor…" at bounding box center [139, 91] width 208 height 62
click at [415, 16] on icon at bounding box center [416, 16] width 4 height 4
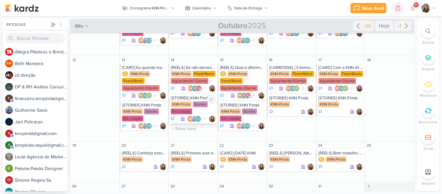
click at [200, 109] on div "KNN Pinda Stories Em criação" at bounding box center [193, 108] width 45 height 14
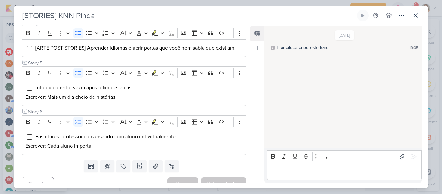
scroll to position [239, 0]
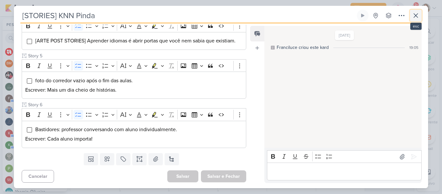
click at [411, 18] on button at bounding box center [416, 16] width 12 height 12
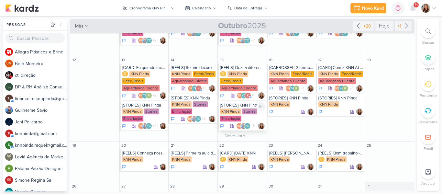
click at [231, 118] on div "Em criação" at bounding box center [230, 119] width 21 height 6
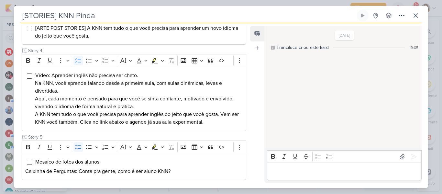
scroll to position [194, 0]
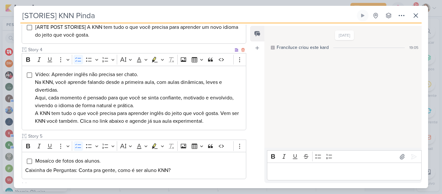
click at [123, 83] on span "Vídeo: Aprender inglês não precisa ser chato. Na KNN, você aprende falando desd…" at bounding box center [137, 97] width 204 height 53
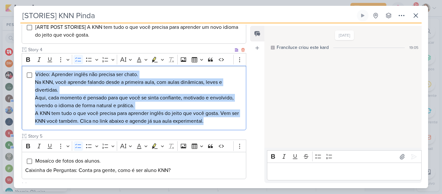
drag, startPoint x: 35, startPoint y: 74, endPoint x: 230, endPoint y: 123, distance: 201.4
click at [230, 123] on li "Vídeo: Aprender inglês não precisa ser chato. Na KNN, você aprende falando desd…" at bounding box center [139, 98] width 208 height 54
copy span "Vídeo: Aprender inglês não precisa ser chato. Na KNN, você aprende falando desd…"
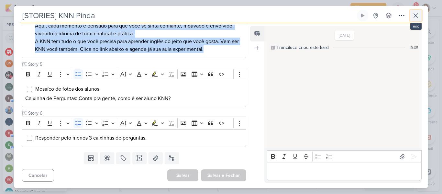
click at [414, 16] on icon at bounding box center [416, 16] width 8 height 8
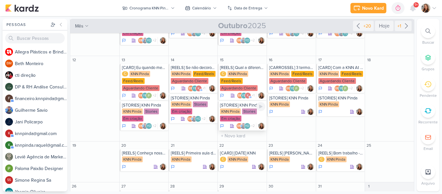
click at [238, 115] on div "KNN Pinda Stories Em criação" at bounding box center [242, 115] width 45 height 14
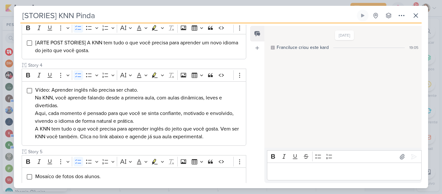
scroll to position [232, 0]
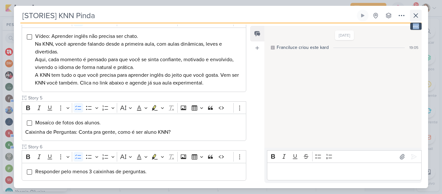
drag, startPoint x: 421, startPoint y: 9, endPoint x: 419, endPoint y: 12, distance: 3.4
click at [419, 12] on div "[STORIES] KNN Pinda Criado por mim" at bounding box center [221, 97] width 414 height 182
click at [419, 12] on icon at bounding box center [416, 16] width 8 height 8
